Goal: Transaction & Acquisition: Purchase product/service

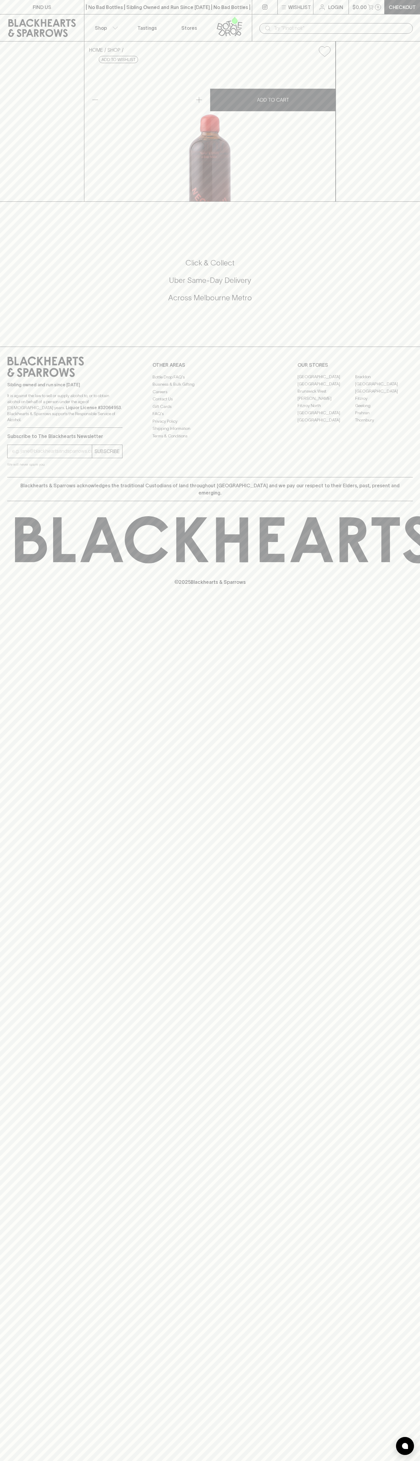
click at [253, 30] on div "​" at bounding box center [336, 27] width 168 height 27
click at [419, 202] on div "HOME SHOP Taylor & Smith Negroni Cocktail $20.00 Add to wishlist No Further Dis…" at bounding box center [210, 121] width 420 height 160
click at [80, 1460] on html "FIND US | No Bad Bottles | Sibling Owned and Run Since 2006 | No Bad Bottles | …" at bounding box center [210, 730] width 420 height 1461
click at [3, 202] on div "HOME SHOP Taylor & Smith Negroni Cocktail $20.00 Add to wishlist No Further Dis…" at bounding box center [210, 121] width 420 height 160
